Goal: Use online tool/utility: Use online tool/utility

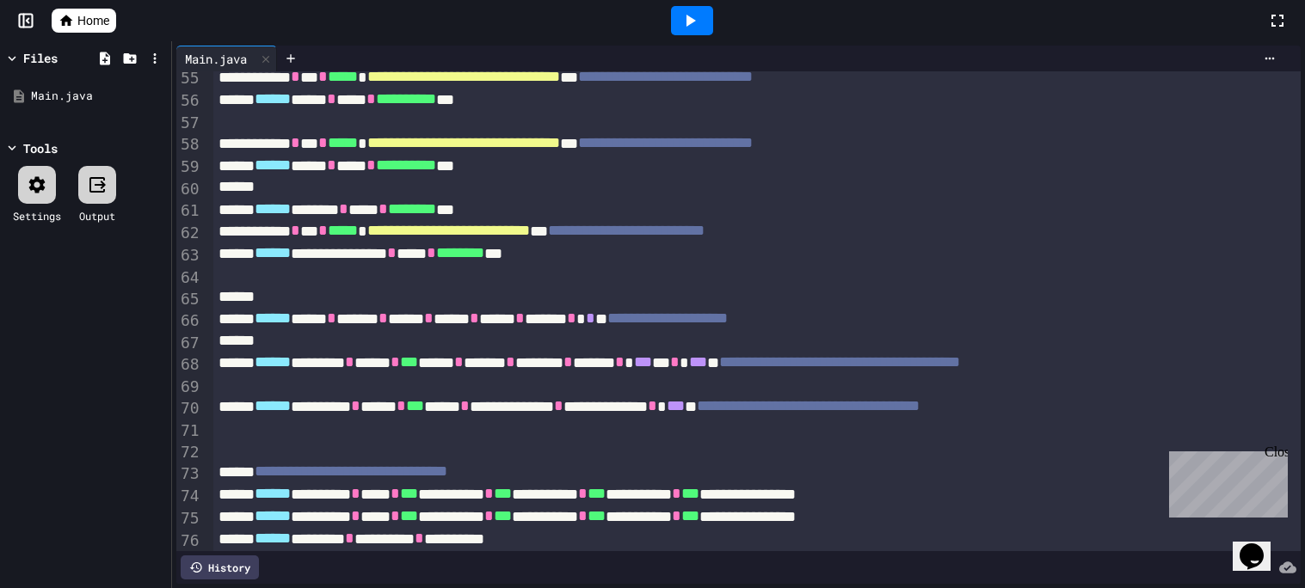
scroll to position [1489, 0]
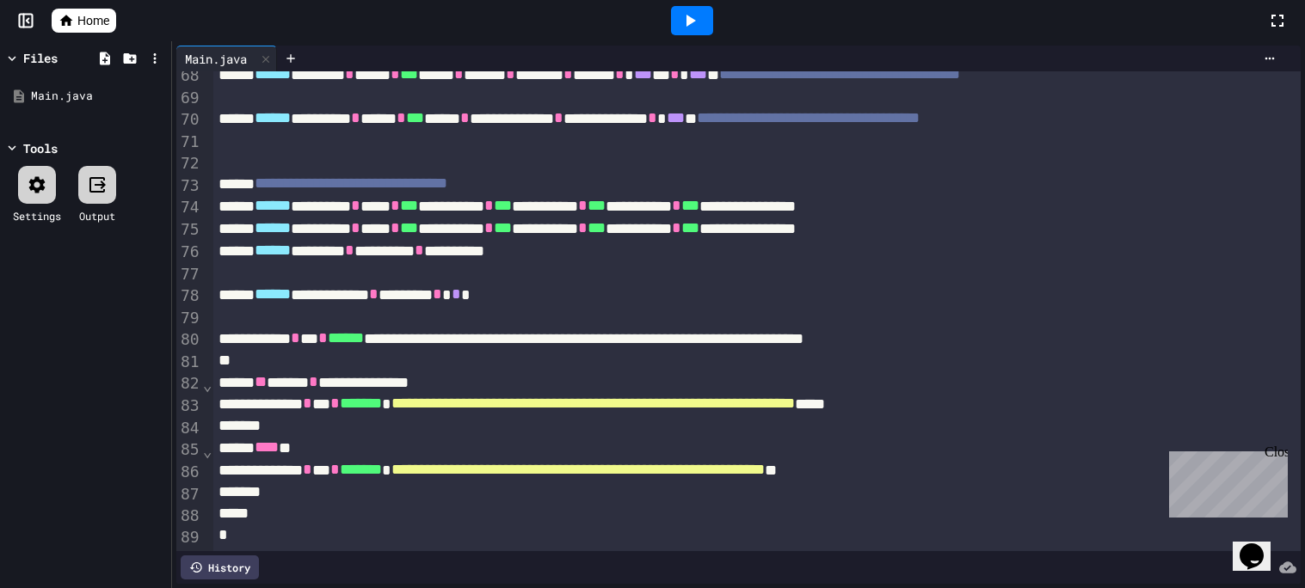
click at [632, 194] on div "**********" at bounding box center [764, 184] width 1102 height 22
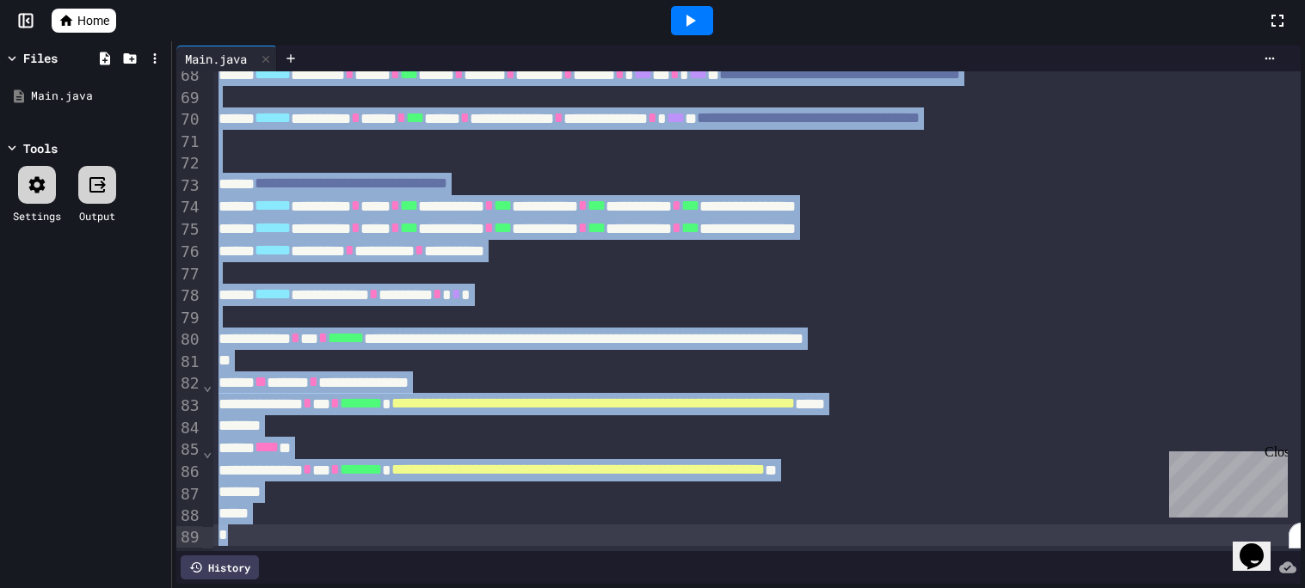
copy div "**********"
